Goal: Information Seeking & Learning: Check status

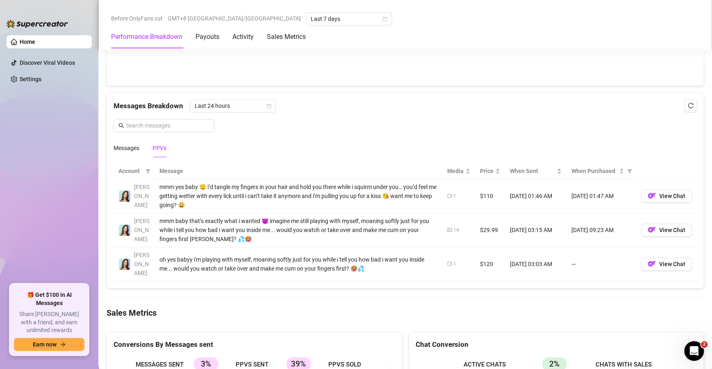
scroll to position [687, 0]
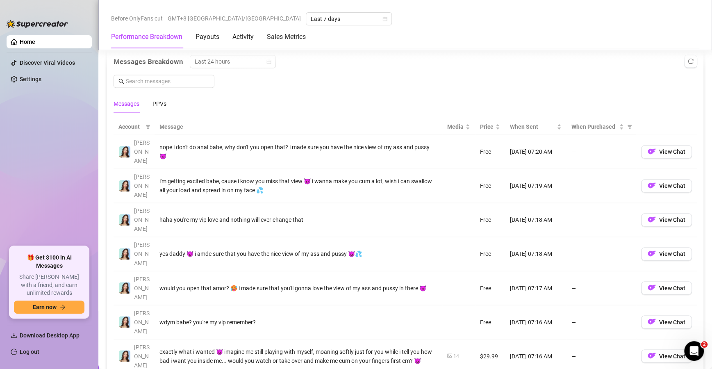
scroll to position [769, 0]
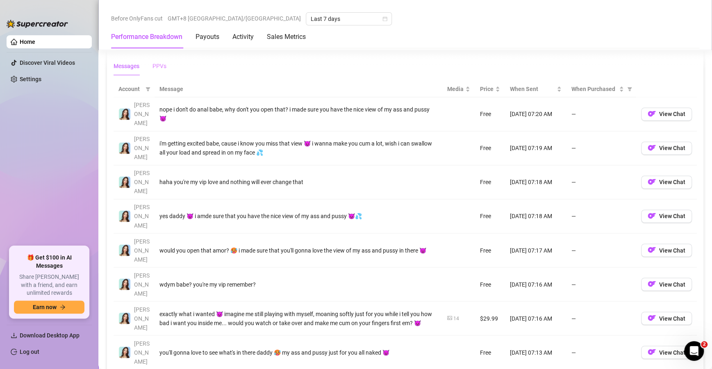
click at [162, 69] on div "PPVs" at bounding box center [160, 66] width 14 height 19
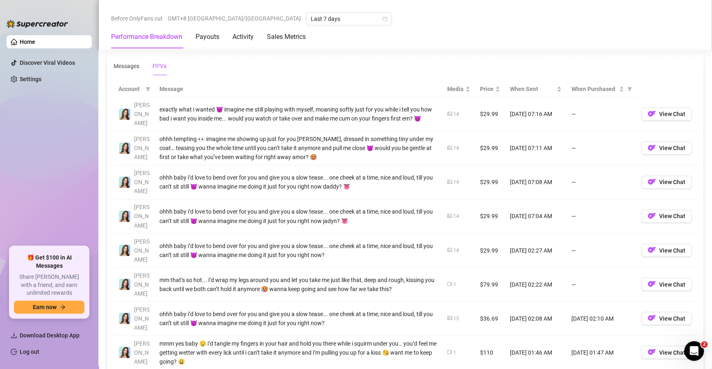
click at [208, 275] on div "mm that’s so hot... i’d wrap my legs around you and let you take me just like t…" at bounding box center [299, 284] width 278 height 18
click at [253, 275] on div "mm that’s so hot... i’d wrap my legs around you and let you take me just like t…" at bounding box center [299, 284] width 278 height 18
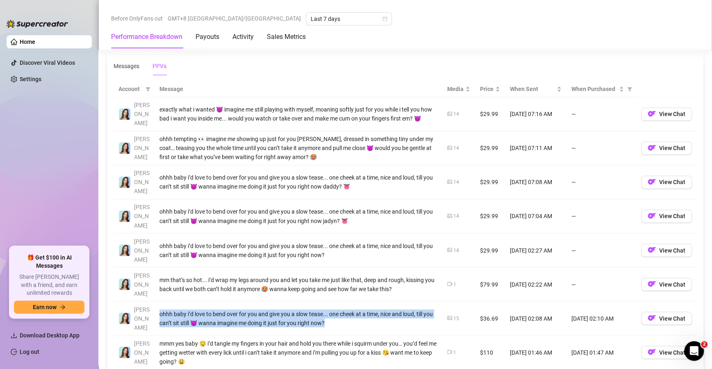
drag, startPoint x: 157, startPoint y: 270, endPoint x: 346, endPoint y: 279, distance: 189.3
click at [346, 301] on td "ohhh baby i’d love to bend over for you and give you a slow tease... one cheek …" at bounding box center [299, 318] width 288 height 34
copy div "ohhh baby i’d love to bend over for you and give you a slow tease... one cheek …"
